Goal: Information Seeking & Learning: Learn about a topic

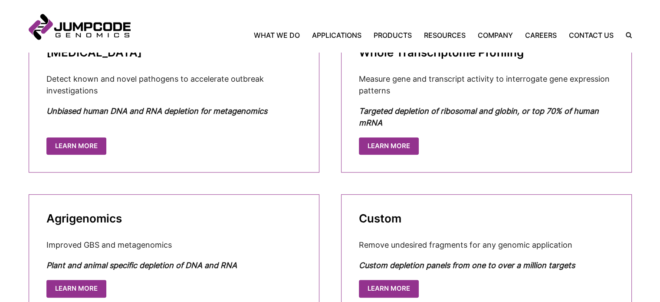
scroll to position [576, 0]
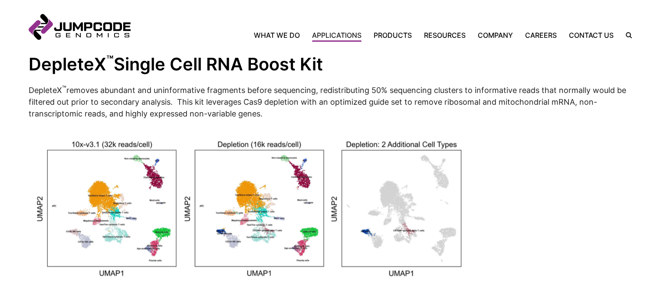
scroll to position [866, 0]
